Goal: Task Accomplishment & Management: Complete application form

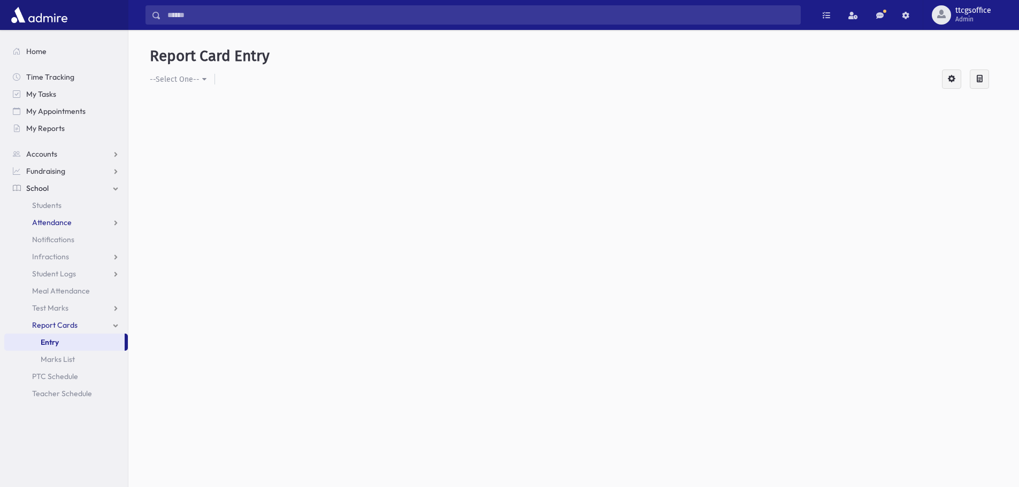
click at [61, 226] on span "Attendance" at bounding box center [52, 223] width 40 height 10
click at [55, 242] on span "Entry" at bounding box center [50, 240] width 18 height 10
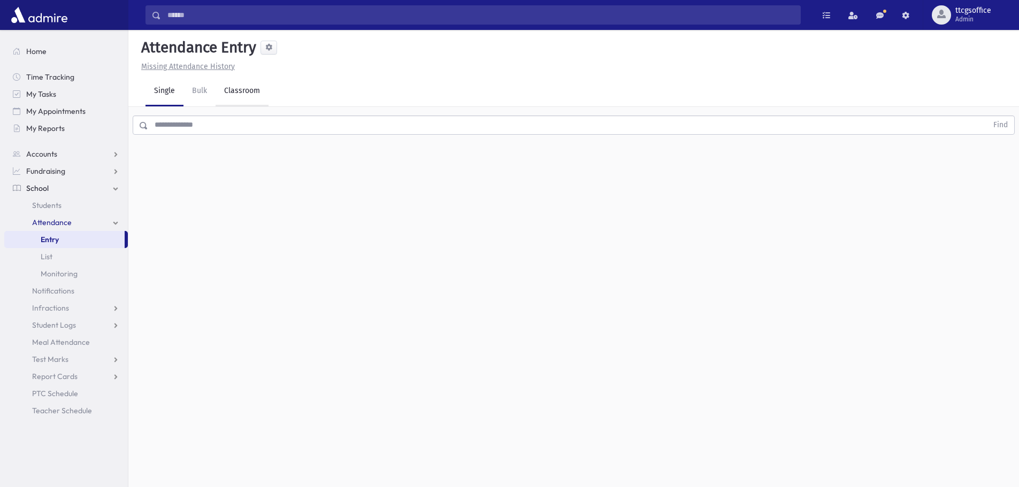
click at [241, 83] on link "Classroom" at bounding box center [241, 91] width 53 height 30
click at [259, 136] on div "--Select One--" at bounding box center [291, 138] width 106 height 11
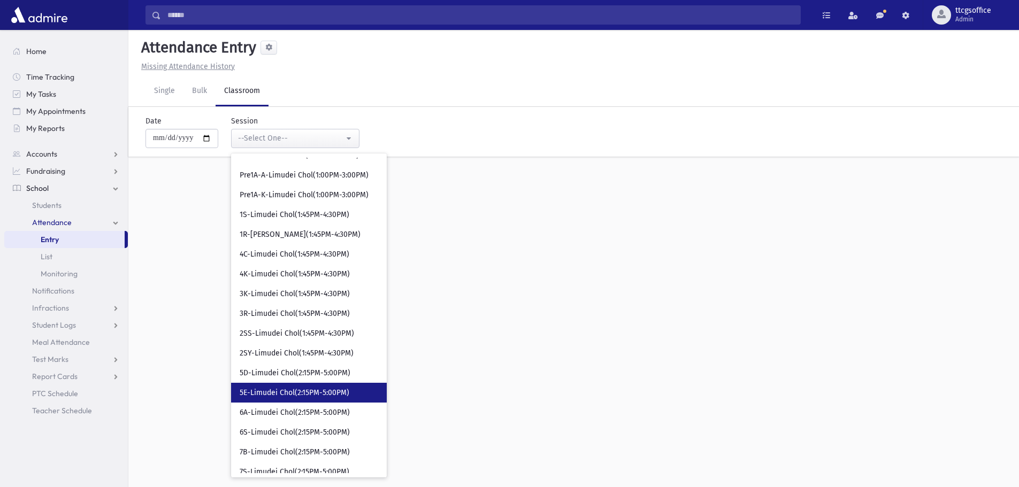
scroll to position [481, 0]
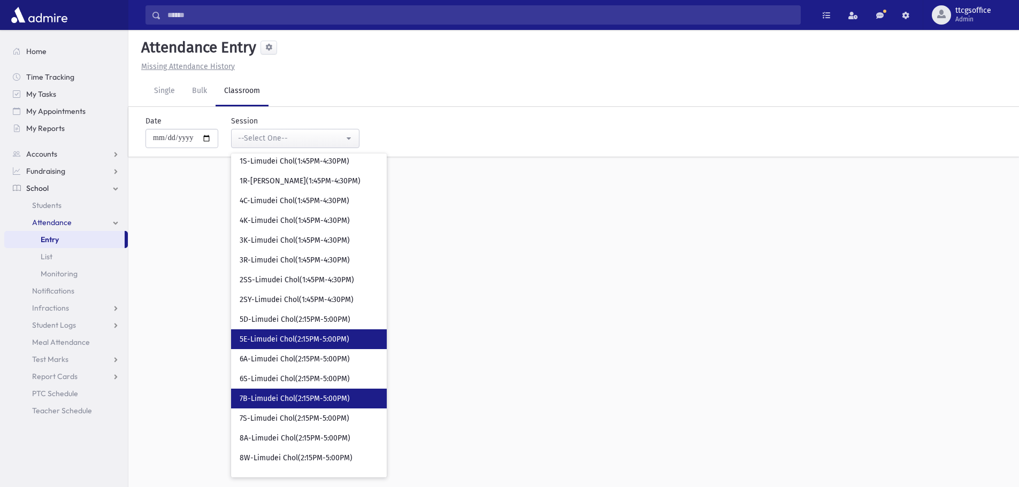
click at [294, 401] on span "7B-Limudei Chol(2:15PM-5:00PM)" at bounding box center [295, 399] width 110 height 11
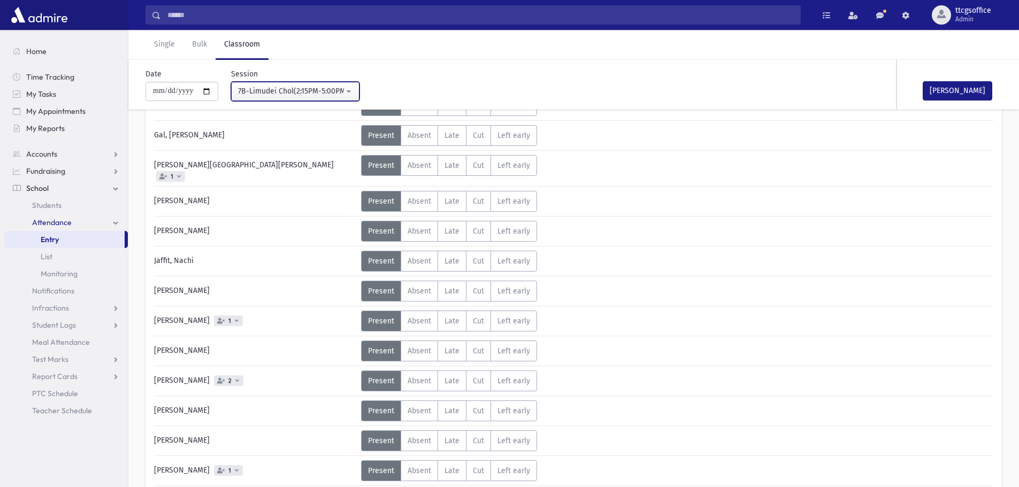
scroll to position [160, 0]
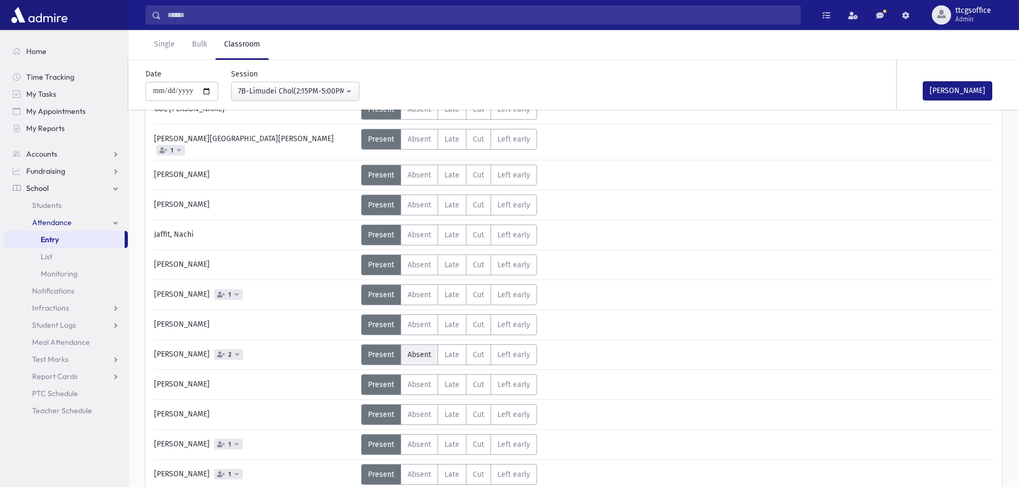
click at [410, 350] on span "Absent" at bounding box center [419, 354] width 24 height 9
click at [421, 380] on span "Absent" at bounding box center [419, 384] width 24 height 9
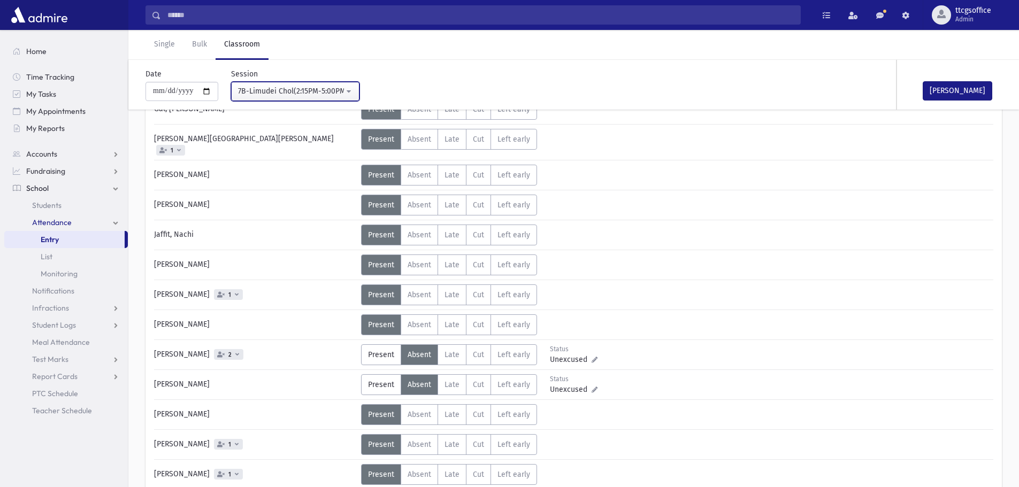
click at [263, 94] on div "7B-Limudei Chol(2:15PM-5:00PM)" at bounding box center [291, 91] width 106 height 11
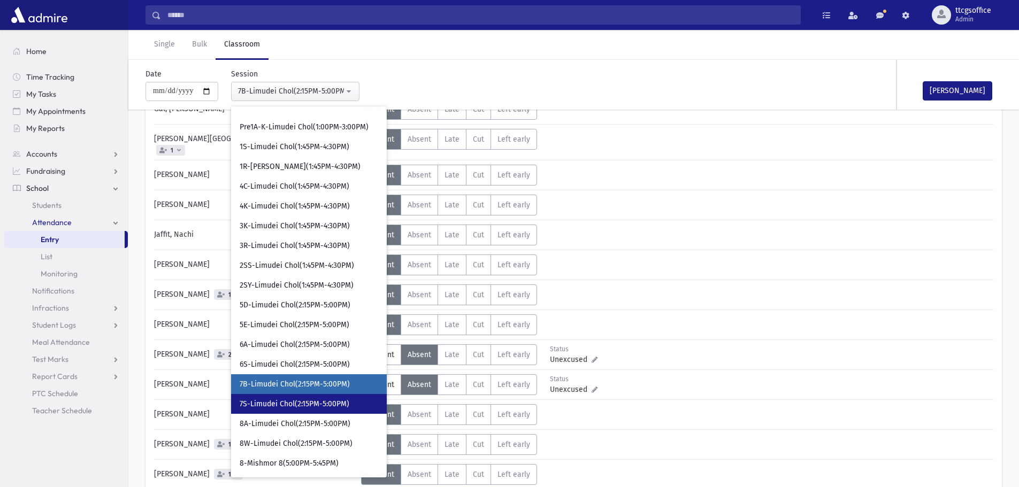
click at [299, 401] on span "7S-Limudei Chol(2:15PM-5:00PM)" at bounding box center [295, 404] width 110 height 11
select select "****"
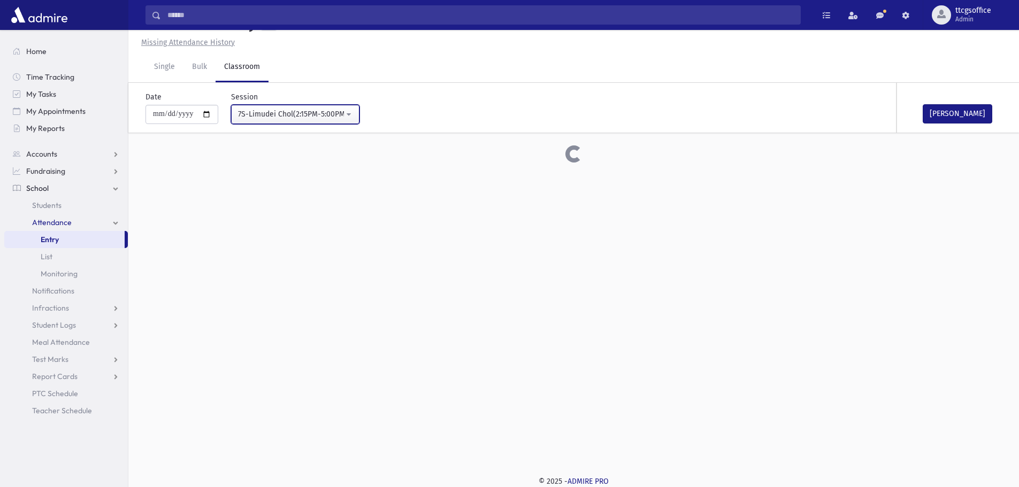
scroll to position [160, 0]
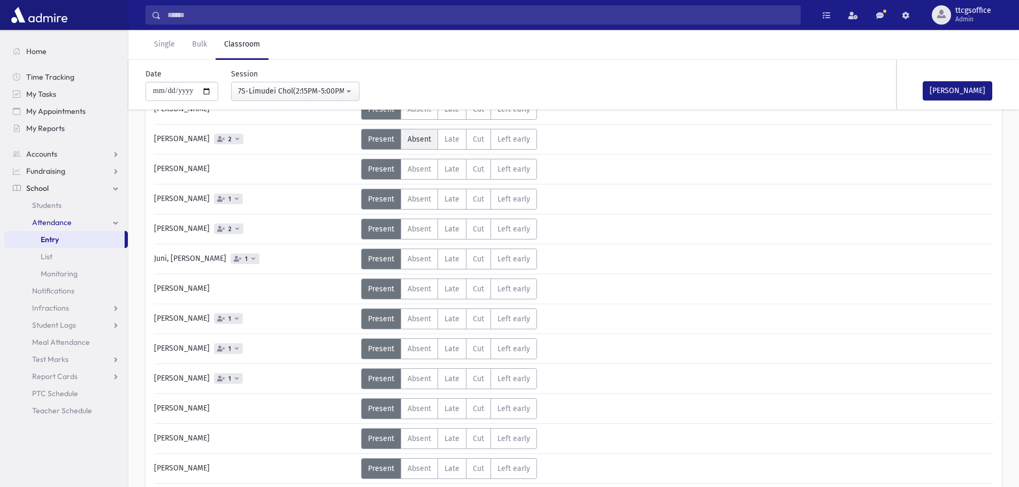
click at [416, 138] on span "Absent" at bounding box center [419, 139] width 24 height 9
click at [417, 229] on span "Absent" at bounding box center [419, 229] width 24 height 9
